Goal: Find specific page/section: Find specific page/section

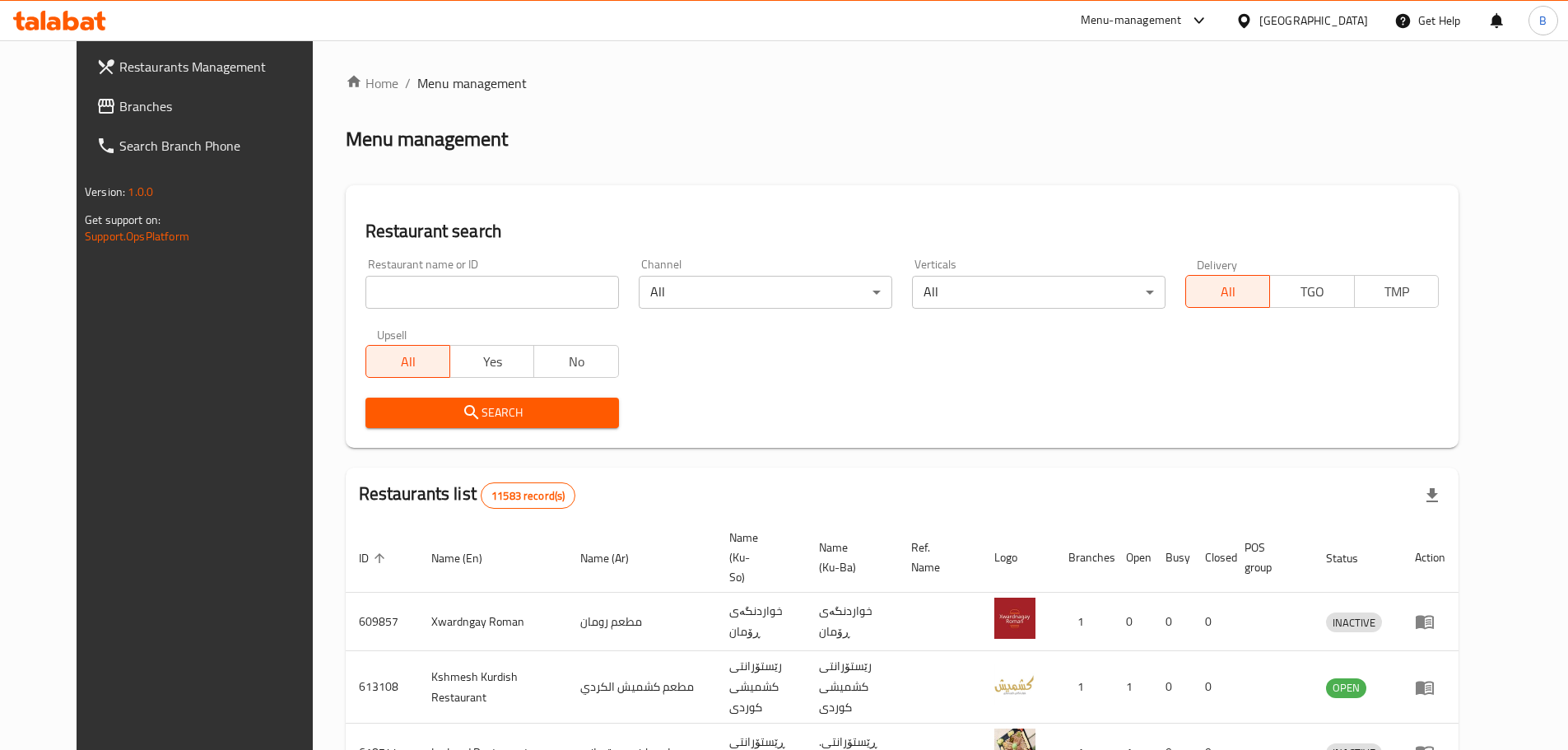
click at [584, 138] on div "Menu management" at bounding box center [901, 139] width 1113 height 26
click at [584, 129] on div "Menu management" at bounding box center [901, 139] width 1113 height 26
click at [733, 80] on ol "Home / Menu management" at bounding box center [901, 83] width 1113 height 20
click at [68, 10] on div at bounding box center [59, 21] width 120 height 33
click at [69, 17] on icon at bounding box center [59, 20] width 93 height 20
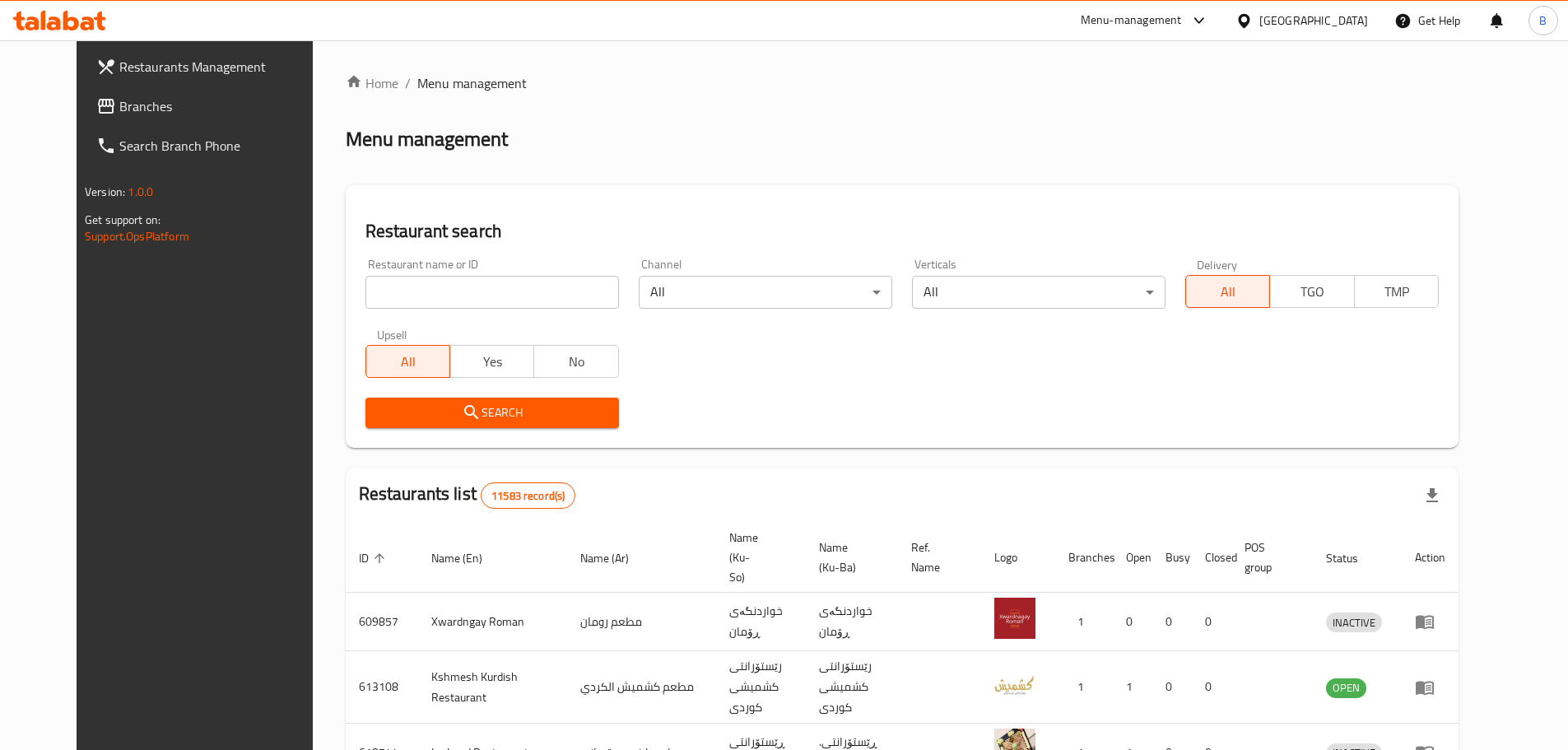
click at [66, 26] on icon at bounding box center [72, 20] width 16 height 20
